Goal: Transaction & Acquisition: Subscribe to service/newsletter

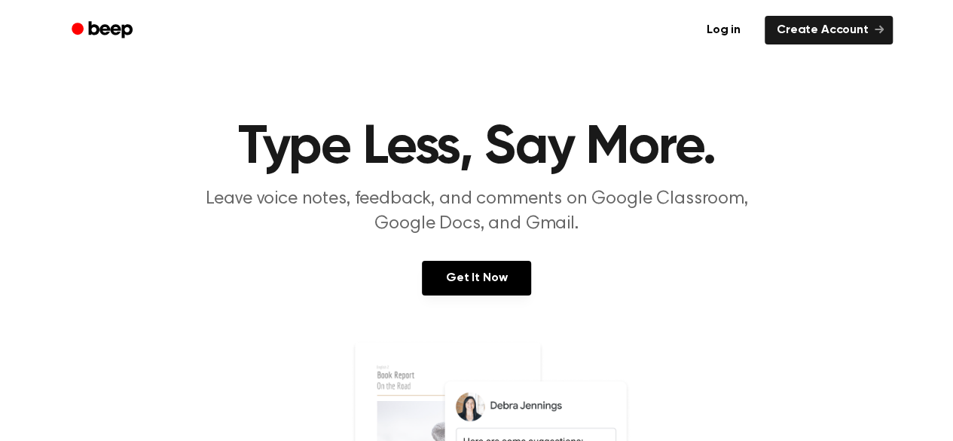
click at [455, 277] on link "Get It Now" at bounding box center [476, 278] width 109 height 35
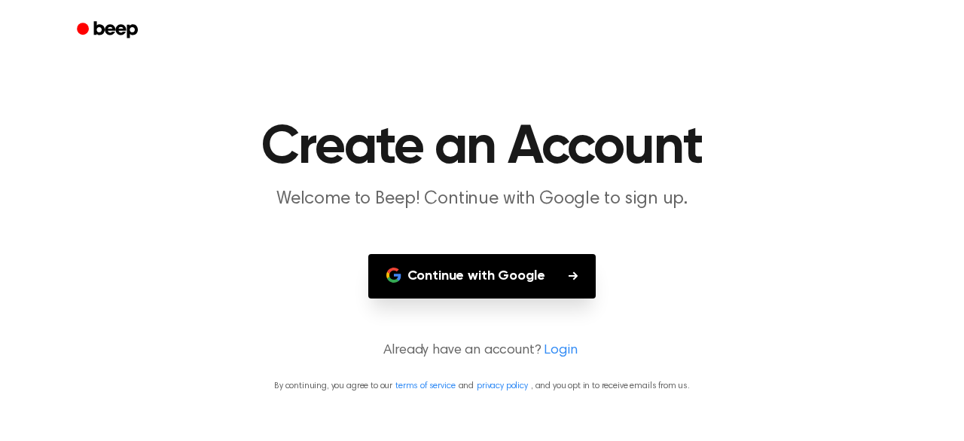
click at [455, 277] on button "Continue with Google" at bounding box center [482, 276] width 228 height 44
click at [788, 133] on h1 "Create an Account" at bounding box center [482, 148] width 772 height 54
click at [535, 285] on button "Continue with Google" at bounding box center [482, 276] width 228 height 44
click at [759, 61] on main "Create an Account Welcome to Beep! Continue with Google to sign up. Continue wi…" at bounding box center [482, 220] width 964 height 441
drag, startPoint x: 527, startPoint y: 294, endPoint x: 530, endPoint y: 282, distance: 12.3
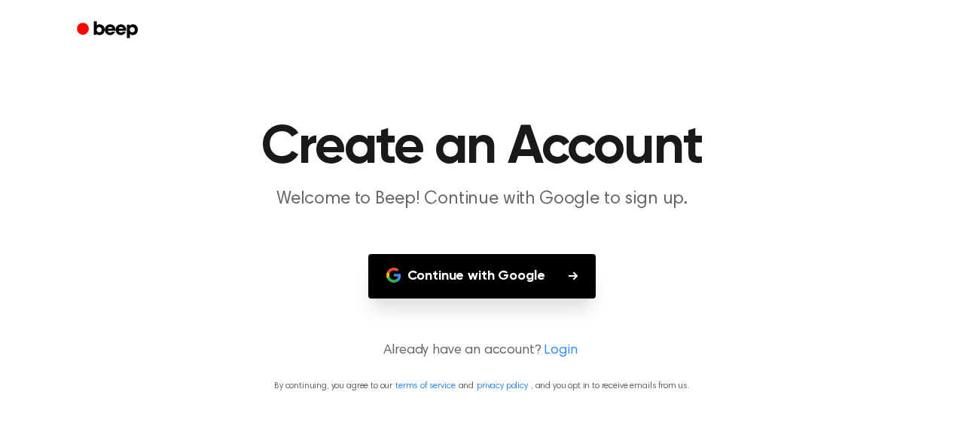
click at [530, 282] on button "Continue with Google" at bounding box center [482, 276] width 228 height 44
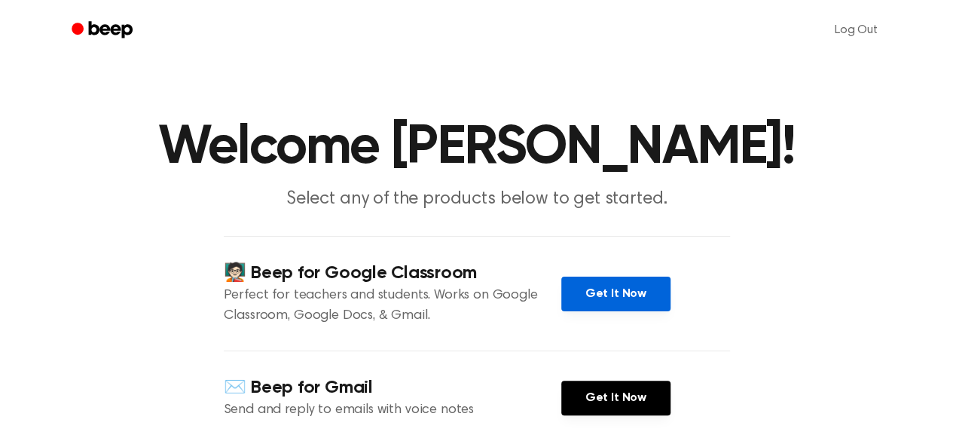
click at [613, 296] on link "Get It Now" at bounding box center [615, 294] width 109 height 35
